Goal: Ask a question

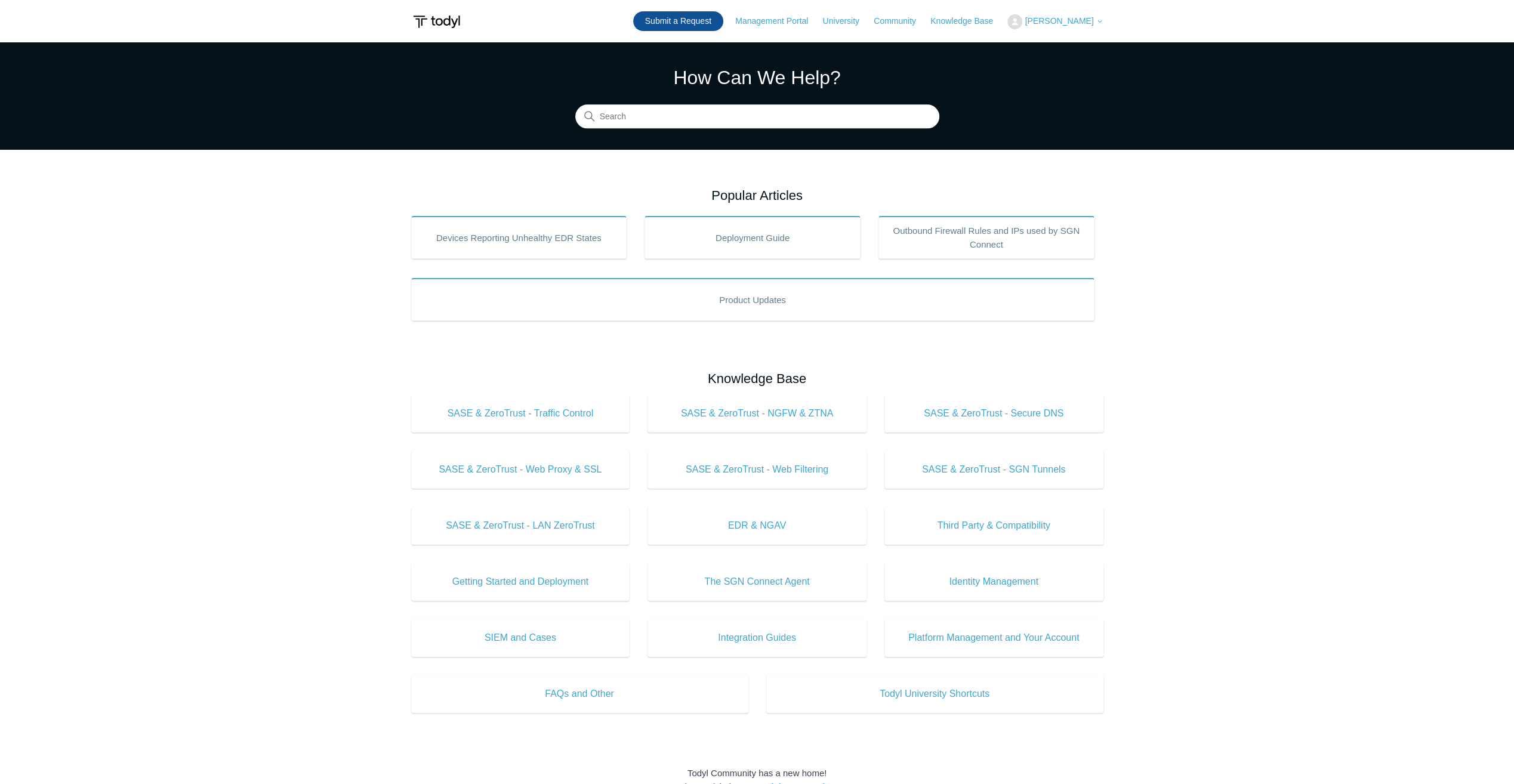
click at [667, 16] on link "Submit a Request" at bounding box center [678, 21] width 90 height 19
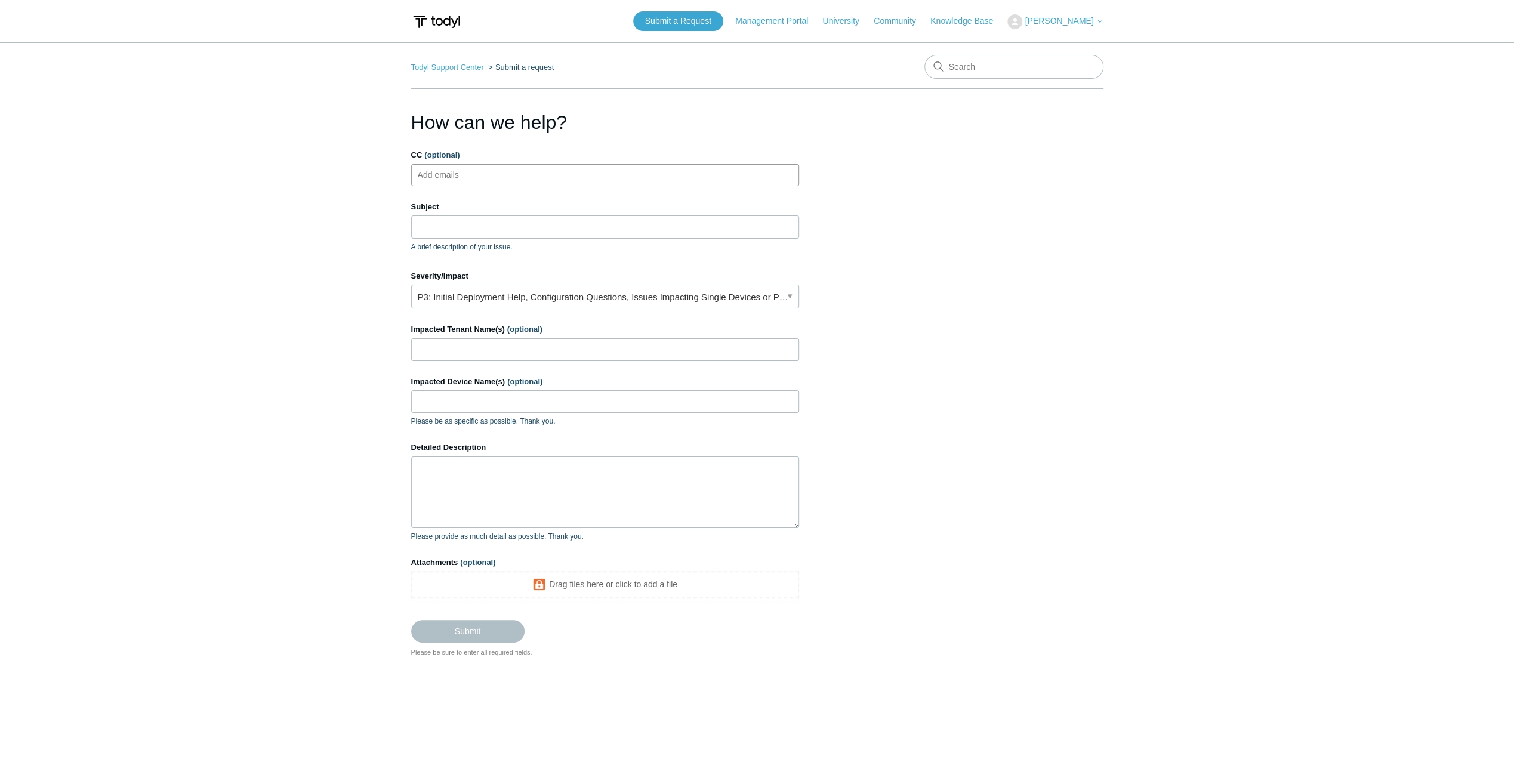
click at [529, 172] on ul "Add emails" at bounding box center [605, 175] width 388 height 22
type input "[PERSON_NAME]"
click at [484, 173] on span "close" at bounding box center [487, 175] width 4 height 13
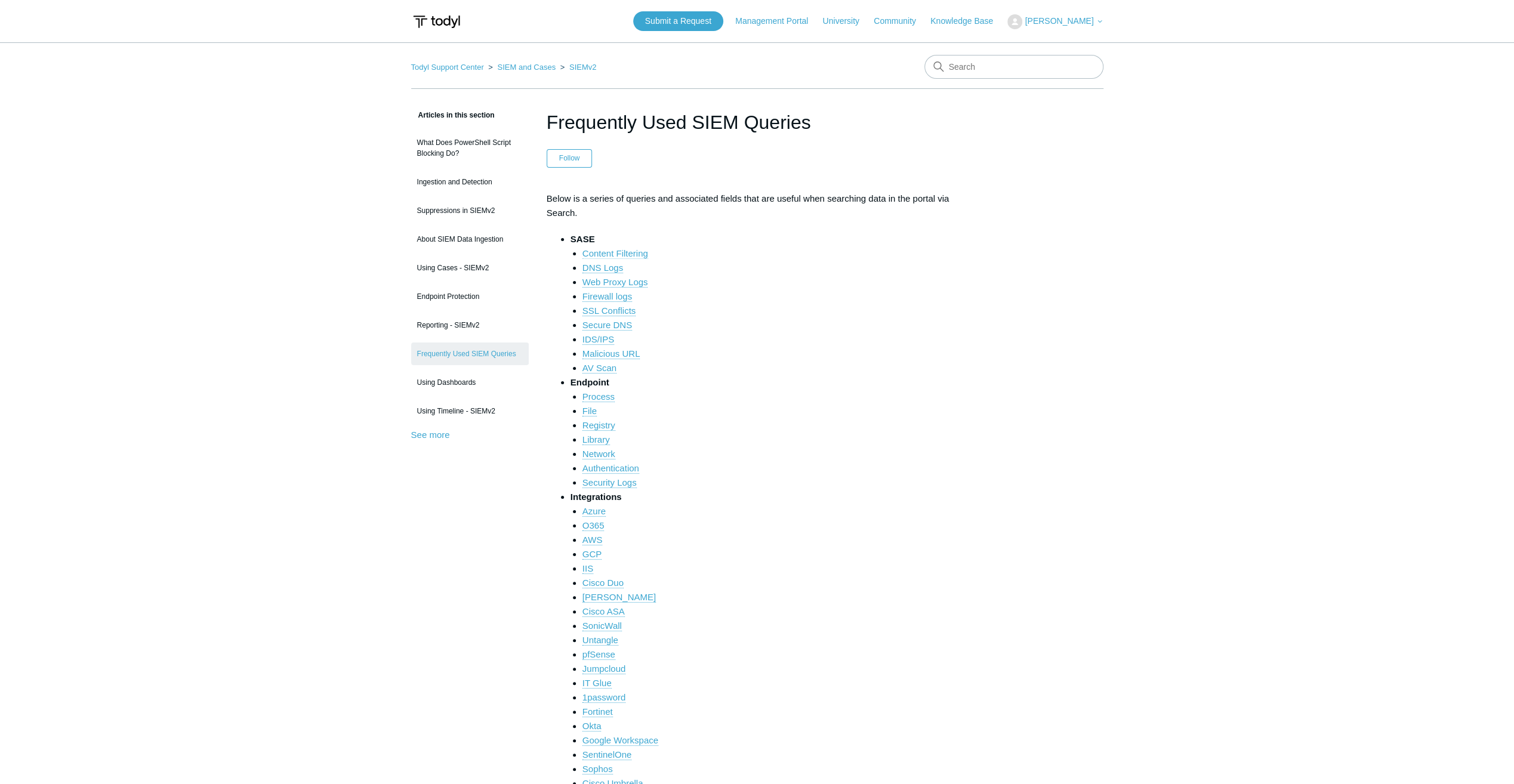
click at [627, 251] on link "Content Filtering" at bounding box center [616, 254] width 66 height 10
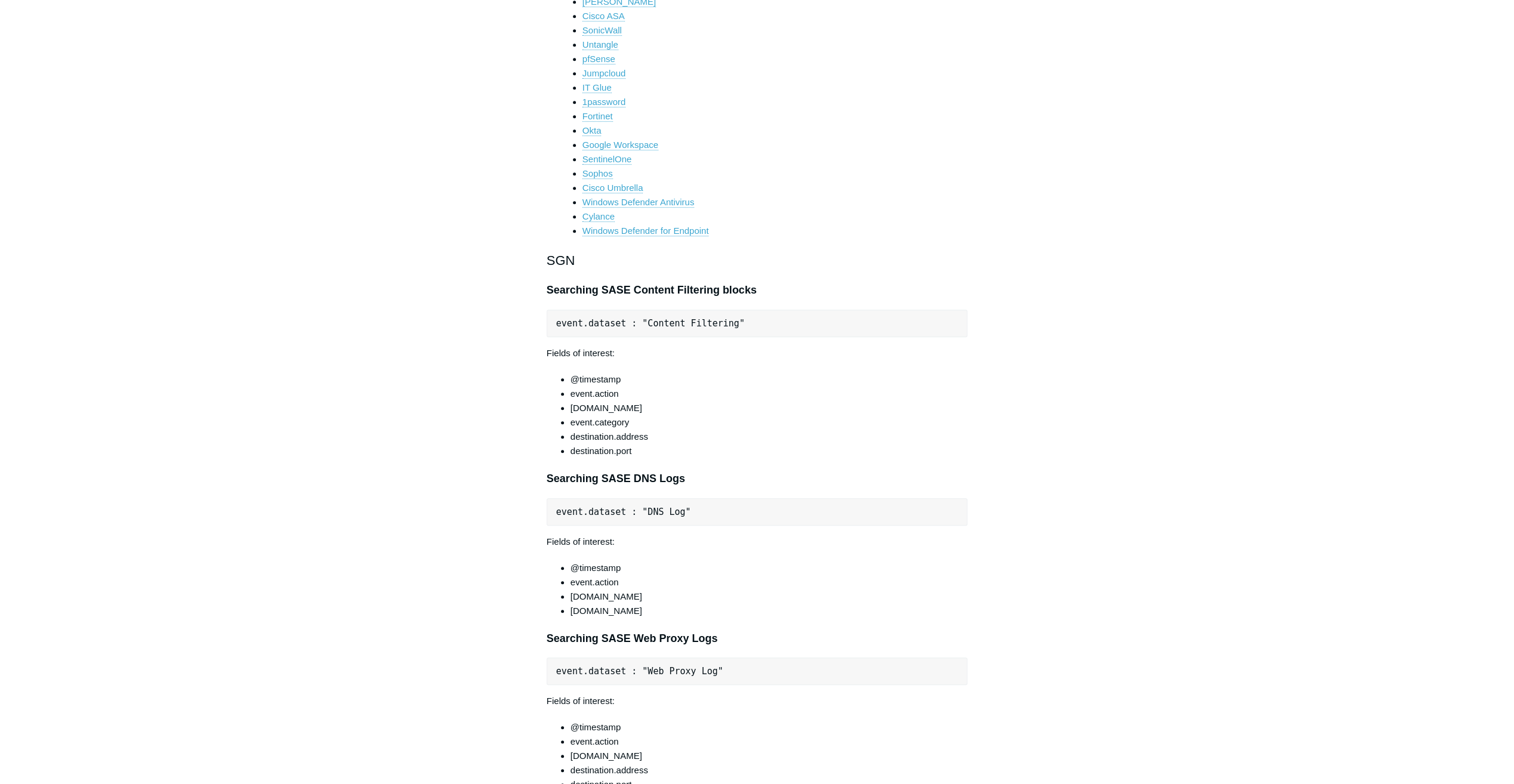
scroll to position [597, 0]
